Goal: Task Accomplishment & Management: Manage account settings

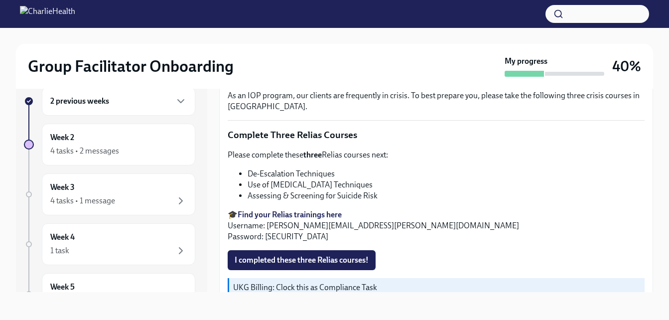
scroll to position [391, 0]
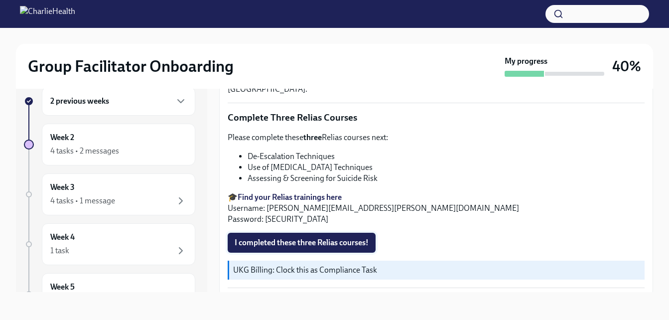
click at [313, 240] on span "I completed these three Relias courses!" at bounding box center [301, 242] width 134 height 10
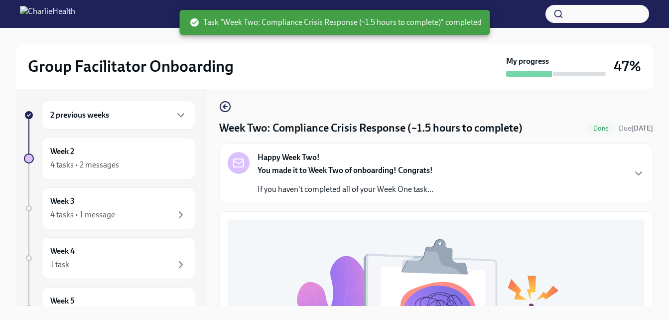
scroll to position [0, 0]
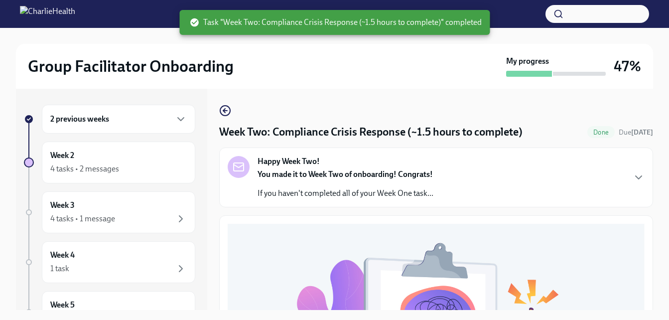
click at [410, 167] on div "Happy Week Two! You made it to Week Two of onboarding! Congrats! If you haven't…" at bounding box center [345, 177] width 176 height 43
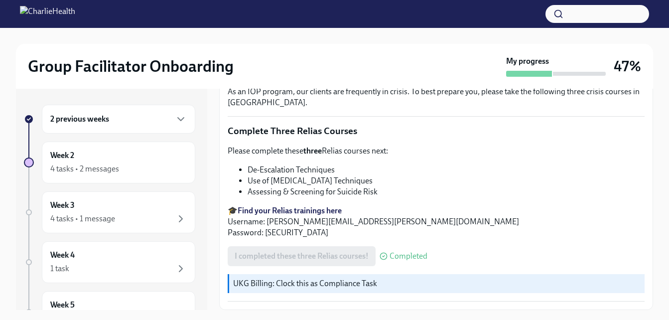
scroll to position [735, 0]
click at [118, 169] on div "4 tasks • 2 messages" at bounding box center [118, 169] width 136 height 12
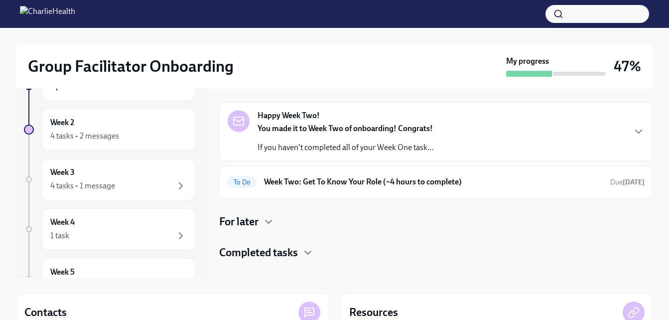
scroll to position [50, 0]
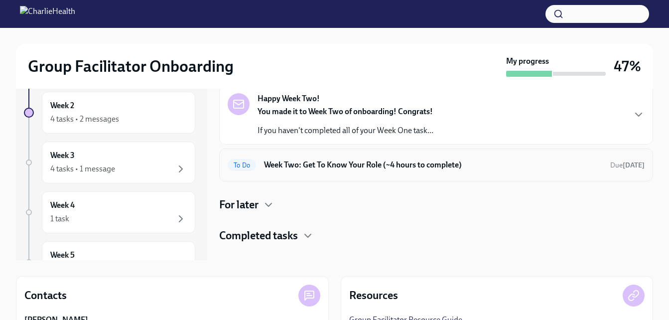
click at [347, 170] on div "To Do Week Two: Get To Know Your Role (~4 hours to complete) Due [DATE]" at bounding box center [435, 165] width 417 height 16
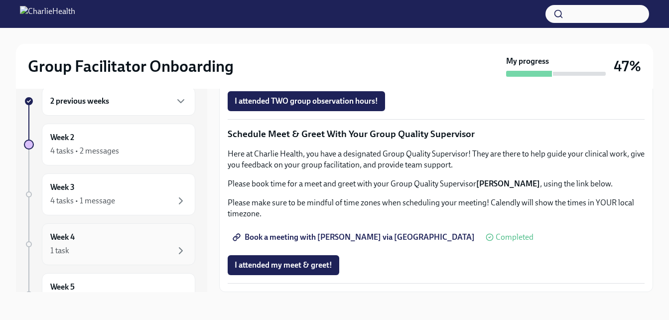
click at [115, 244] on div "1 task" at bounding box center [118, 250] width 136 height 12
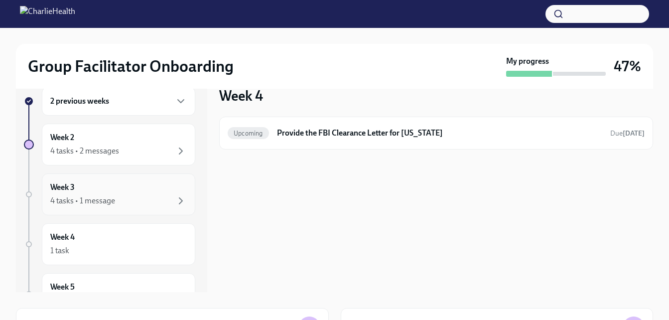
click at [113, 195] on div "4 tasks • 1 message" at bounding box center [118, 201] width 136 height 12
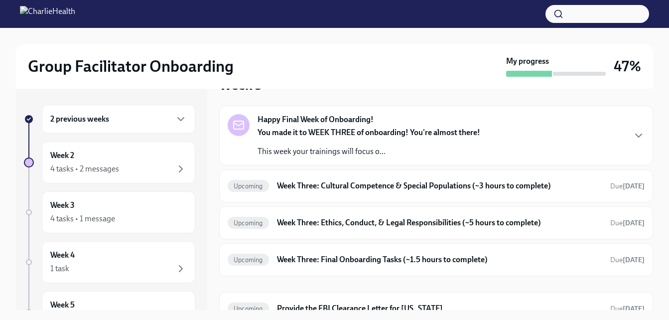
scroll to position [44, 0]
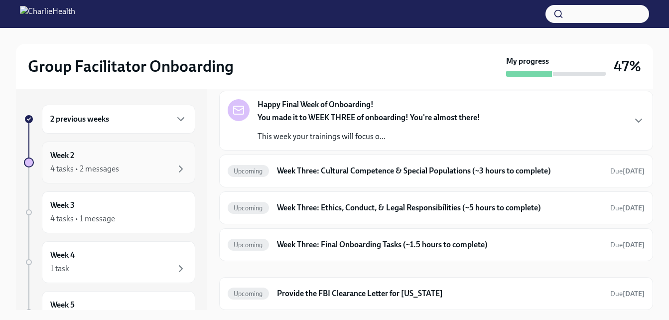
click at [114, 168] on div "4 tasks • 2 messages" at bounding box center [84, 168] width 69 height 11
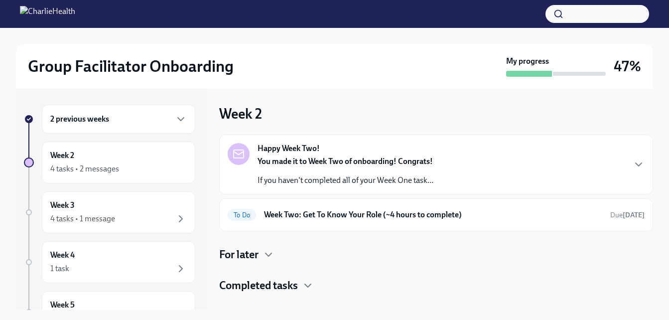
drag, startPoint x: 198, startPoint y: 108, endPoint x: 199, endPoint y: 122, distance: 15.0
click at [199, 122] on div "2 previous weeks Week 2 4 tasks • 2 messages Week 3 4 tasks • 1 message Week 4 …" at bounding box center [111, 199] width 191 height 221
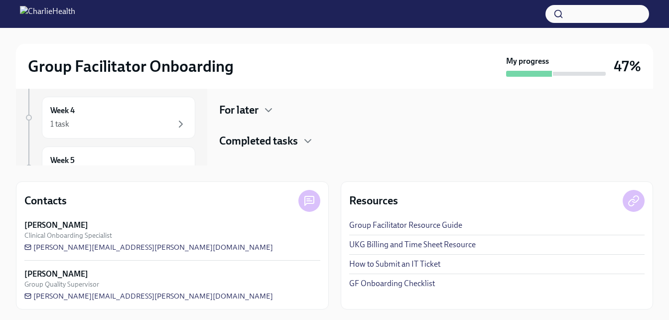
scroll to position [146, 0]
